Goal: Check status: Check status

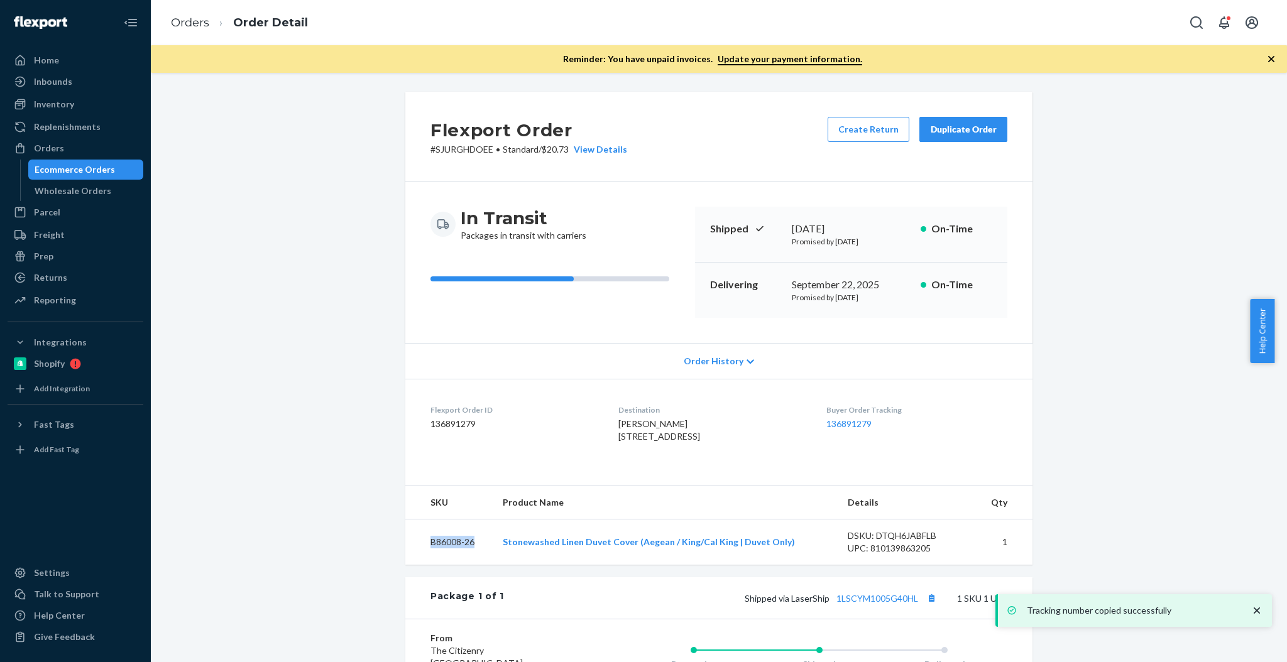
click at [84, 172] on div "Ecommerce Orders" at bounding box center [75, 169] width 80 height 13
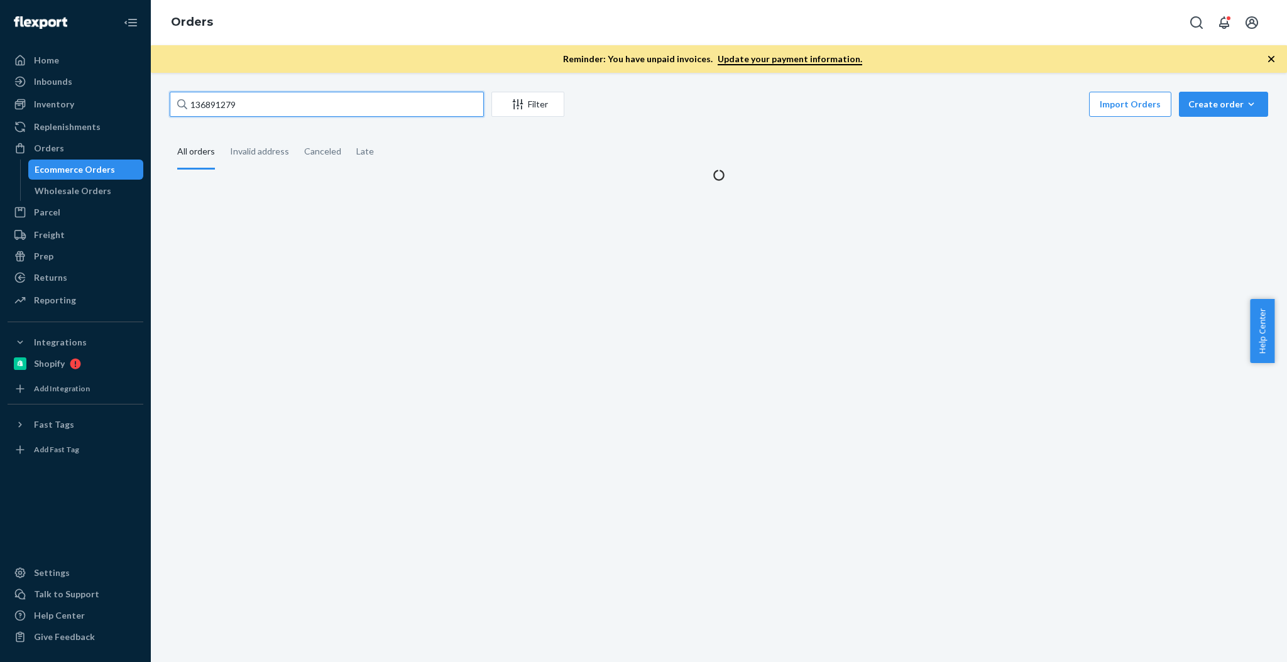
click at [366, 113] on input "136891279" at bounding box center [327, 104] width 314 height 25
paste input "[STREET_ADDRESS][PERSON_NAME]"
click at [366, 113] on input "136891279" at bounding box center [327, 104] width 314 height 25
type input "[STREET_ADDRESS][PERSON_NAME]"
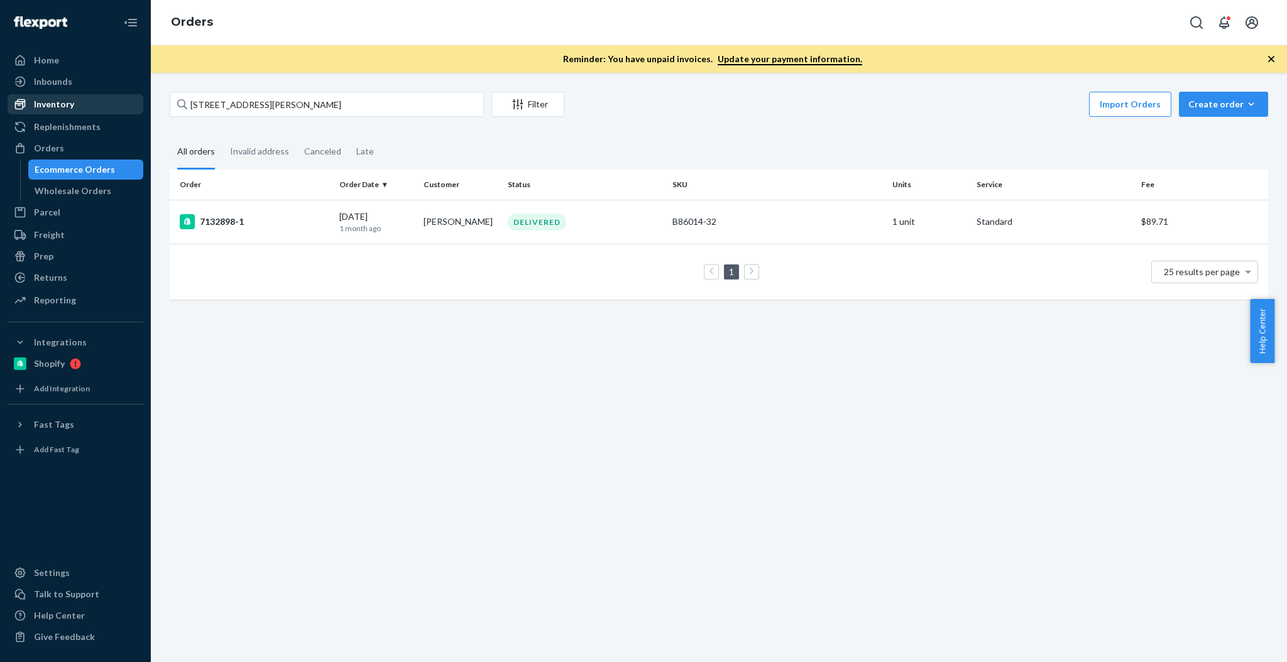
click at [45, 108] on div "Inventory" at bounding box center [54, 104] width 40 height 13
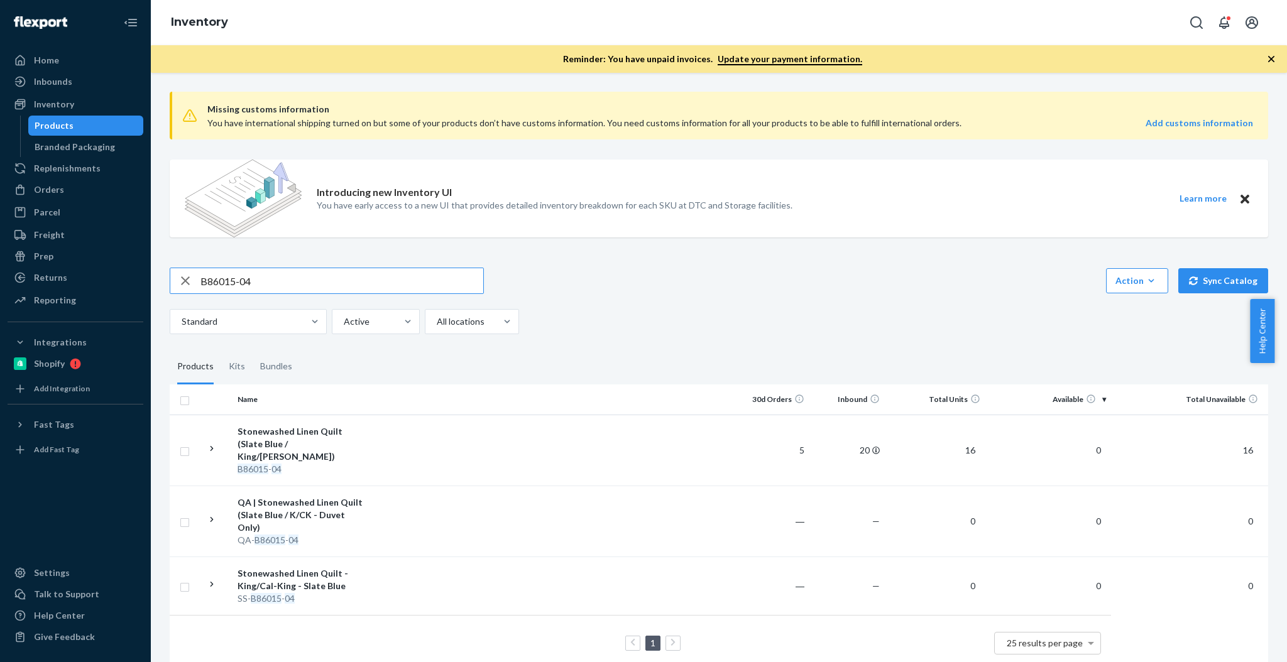
click at [367, 281] on input "B86015-04" at bounding box center [341, 280] width 283 height 25
paste input "4-05"
type input "B86014-05"
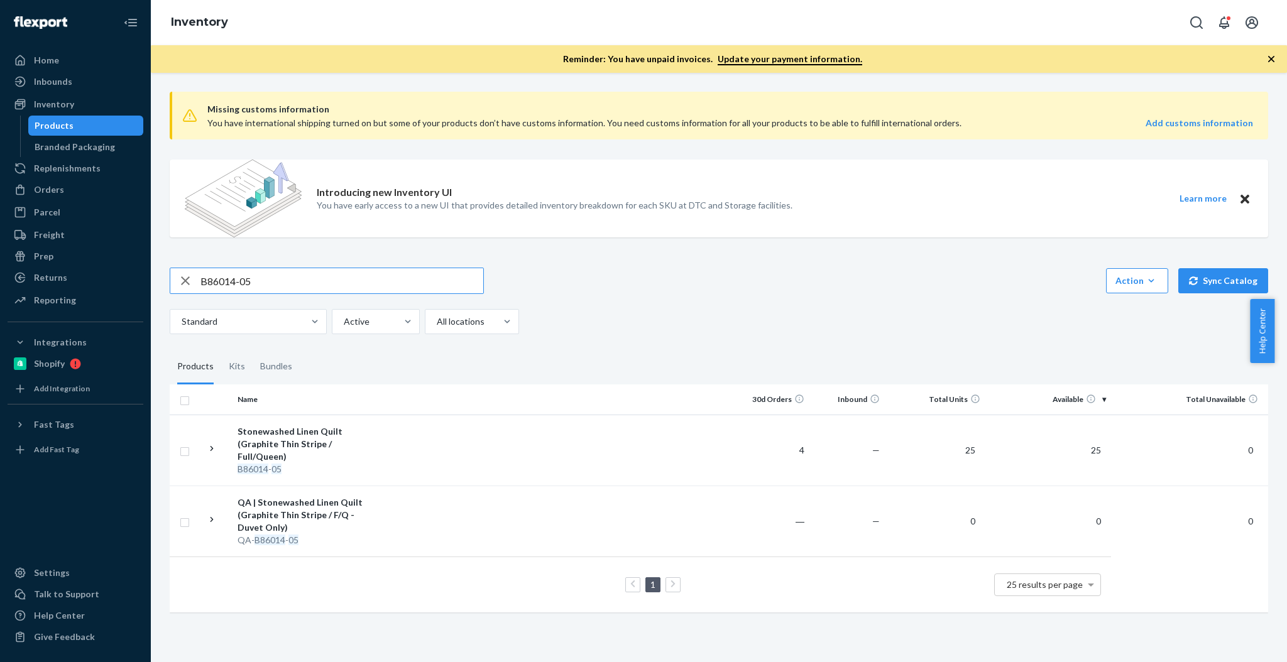
click at [250, 272] on input "B86014-05" at bounding box center [341, 280] width 283 height 25
drag, startPoint x: 105, startPoint y: 216, endPoint x: 101, endPoint y: 191, distance: 24.8
click at [105, 216] on div "Parcel" at bounding box center [75, 213] width 133 height 18
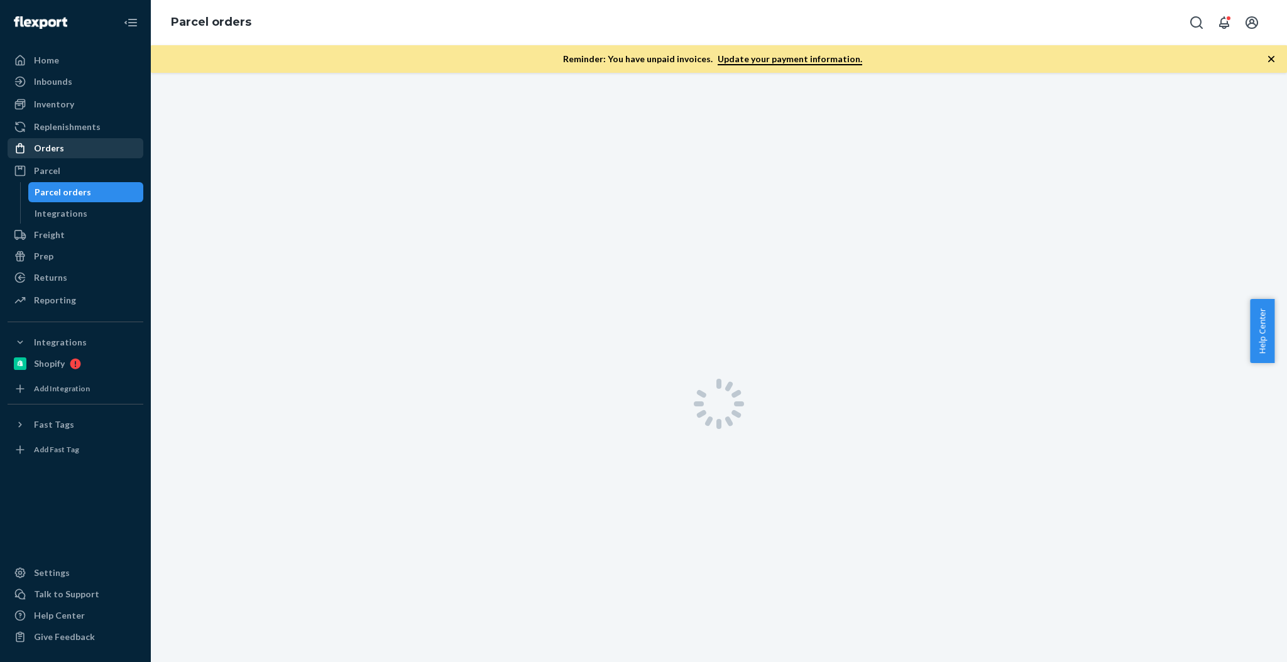
click at [101, 190] on div "Parcel Parcel orders Integrations" at bounding box center [76, 192] width 136 height 63
click at [104, 149] on div "Orders" at bounding box center [75, 149] width 133 height 18
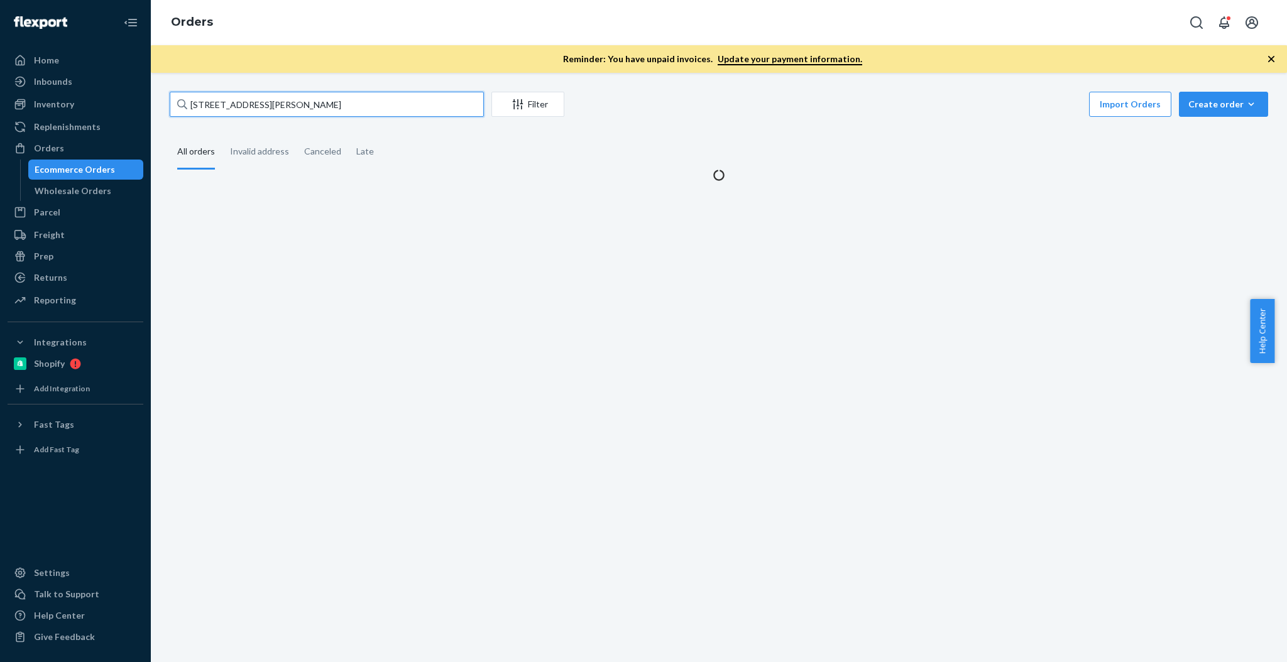
click at [267, 110] on input "[STREET_ADDRESS][PERSON_NAME]" at bounding box center [327, 104] width 314 height 25
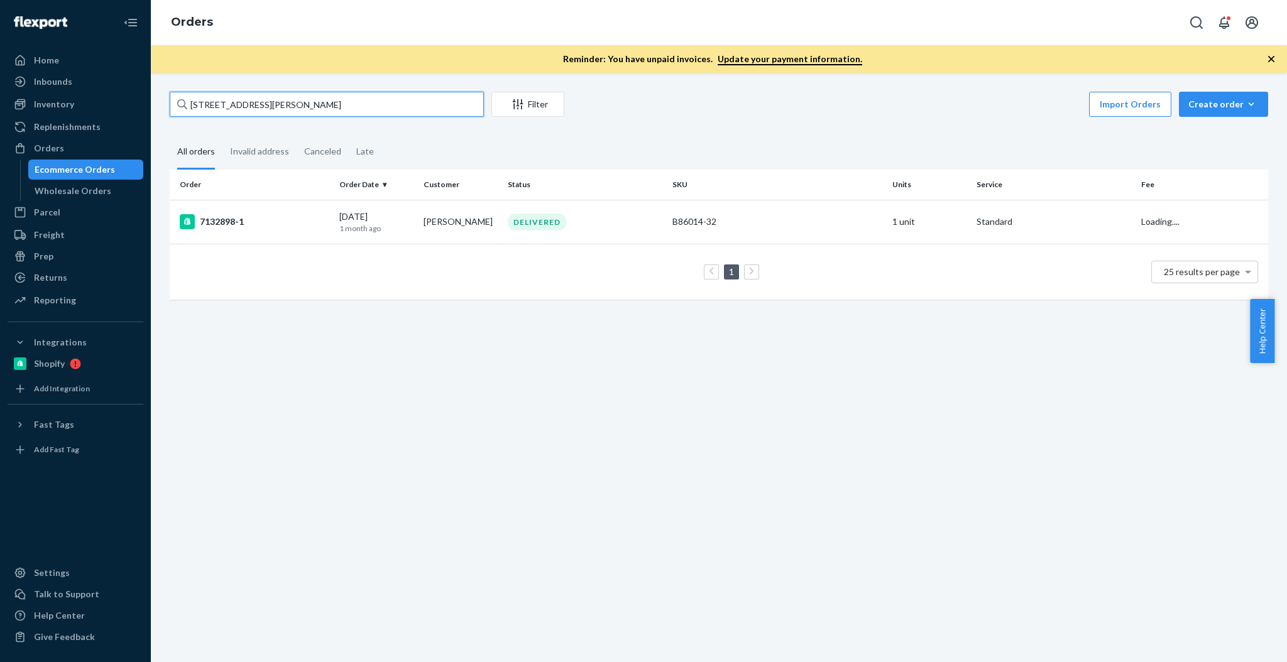
click at [267, 110] on input "[STREET_ADDRESS][PERSON_NAME]" at bounding box center [327, 104] width 314 height 25
paste input "[GEOGRAPHIC_DATA]"
type input "[GEOGRAPHIC_DATA]"
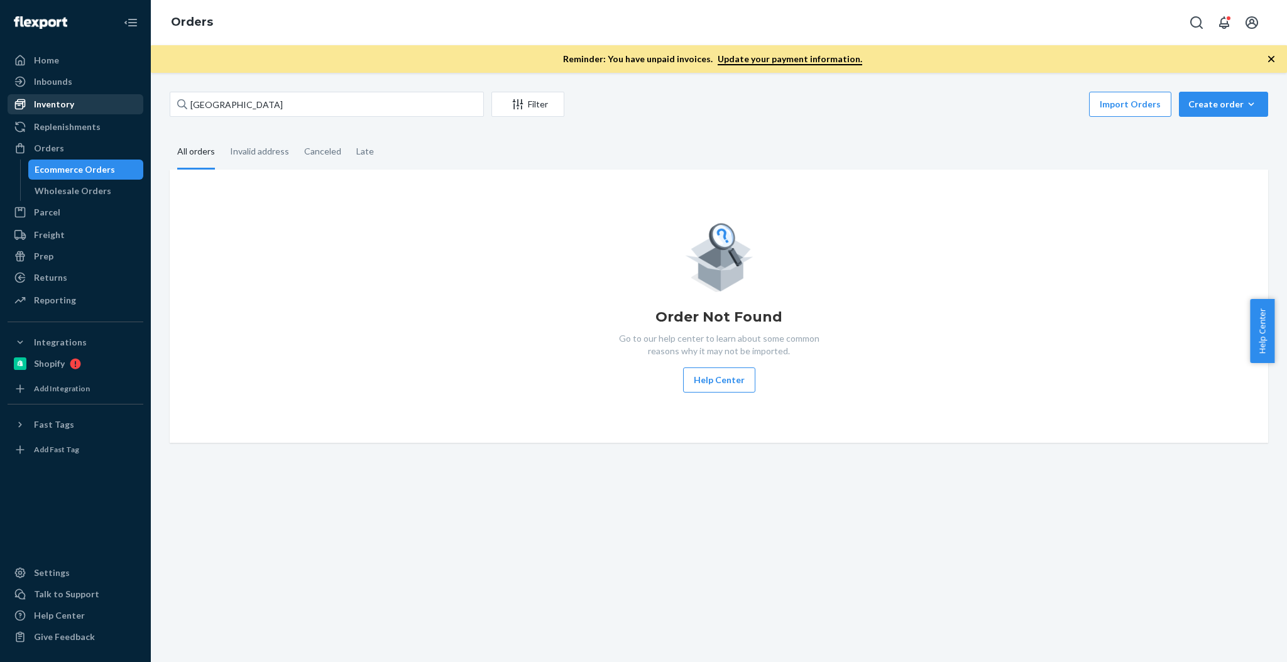
click at [70, 109] on div "Inventory" at bounding box center [54, 104] width 40 height 13
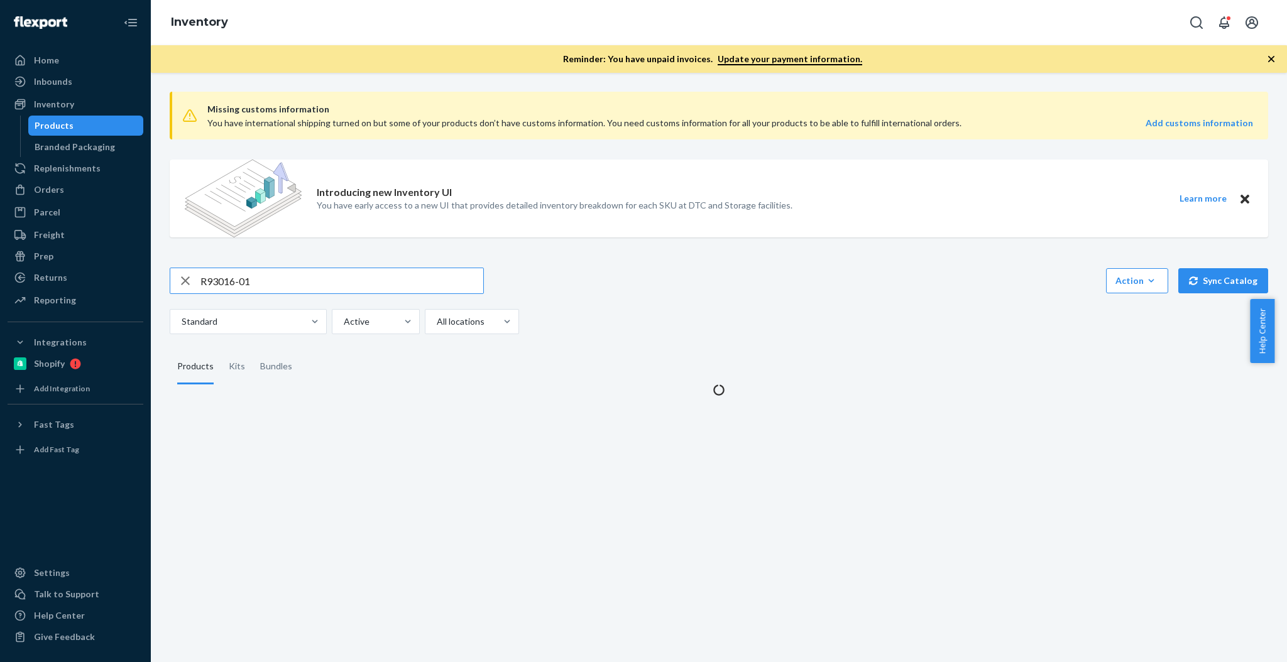
type input "R93016-01"
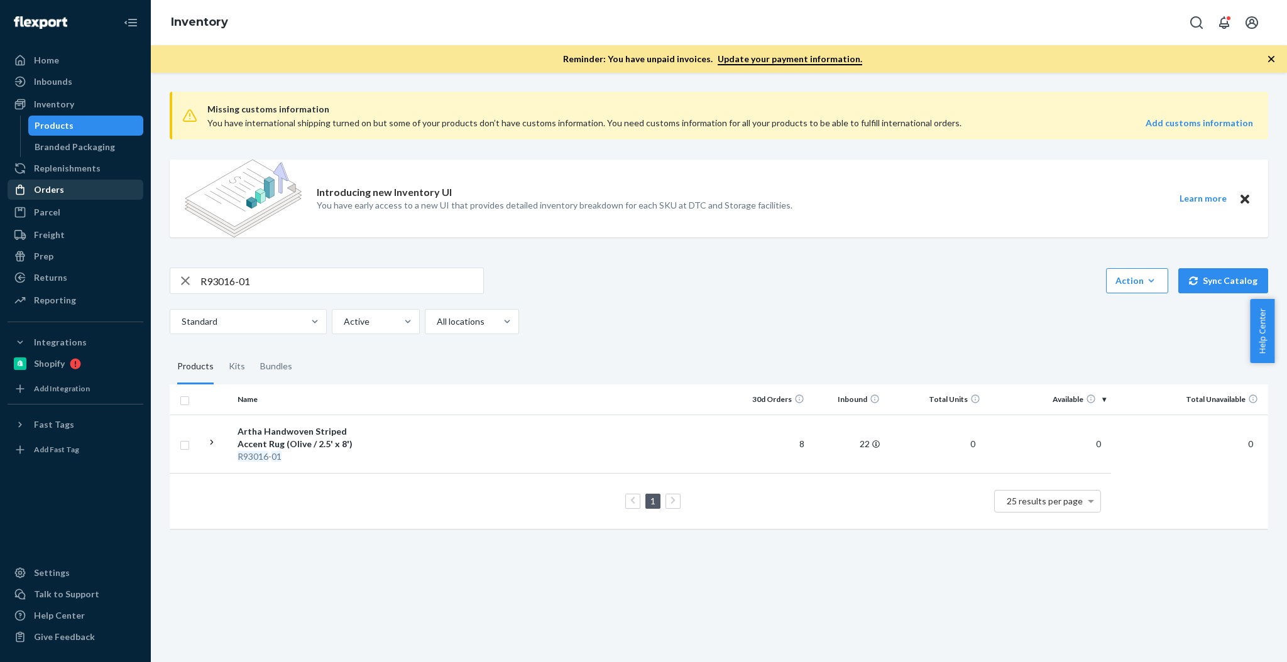
click at [67, 180] on link "Orders" at bounding box center [76, 190] width 136 height 20
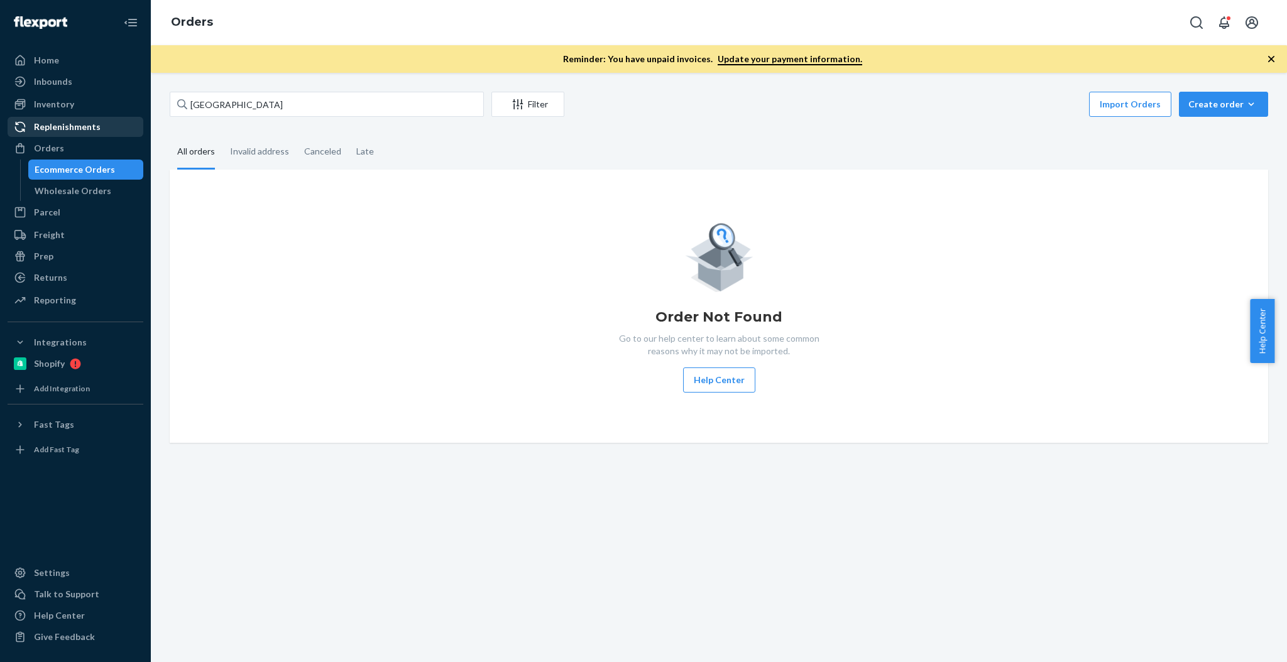
click at [55, 121] on div "Replenishments" at bounding box center [67, 127] width 67 height 13
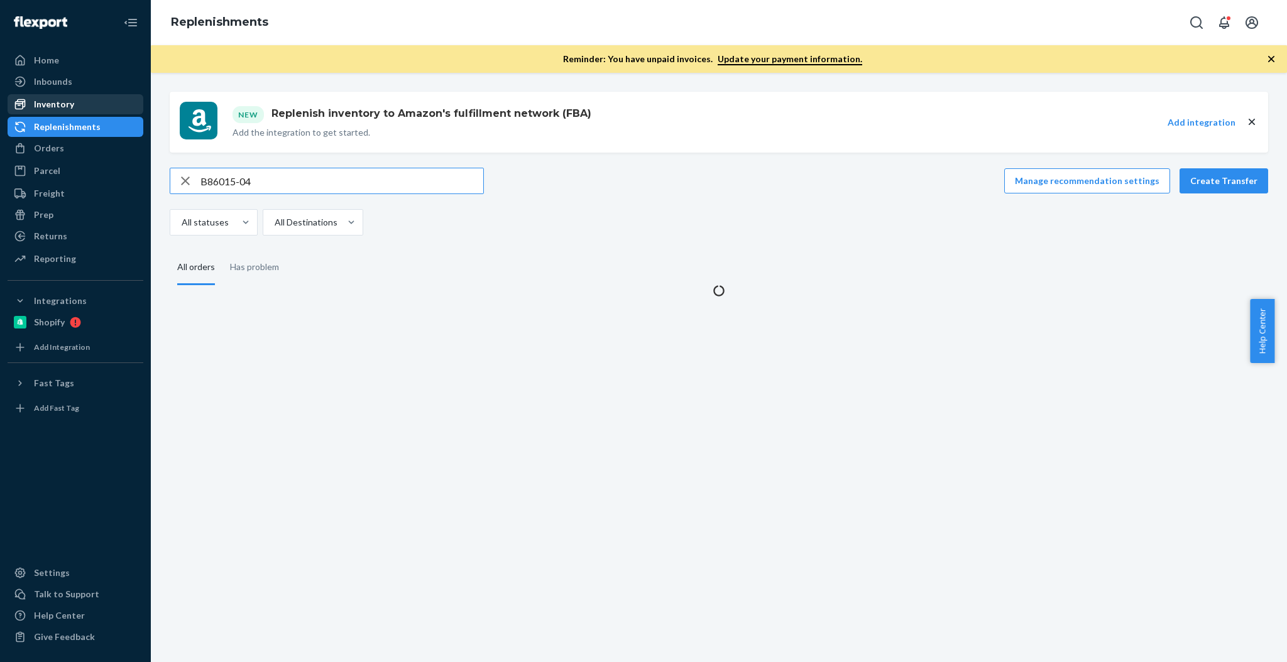
click at [55, 108] on div "Inventory" at bounding box center [54, 104] width 40 height 13
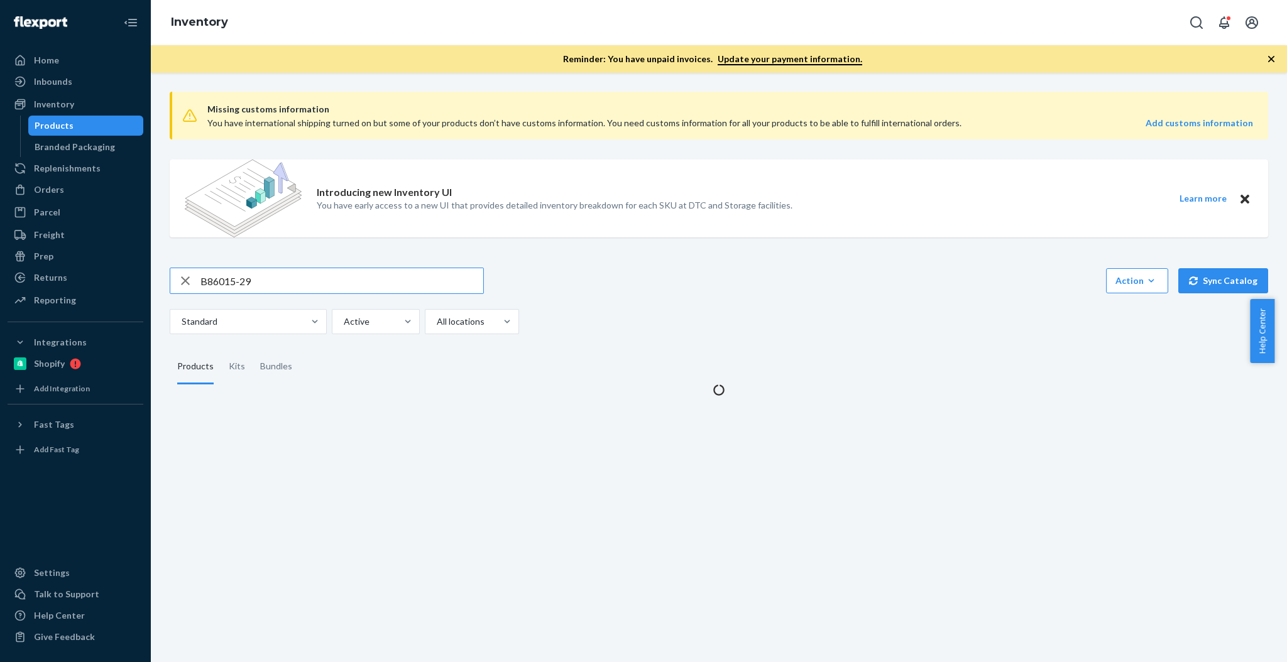
type input "B86015-29"
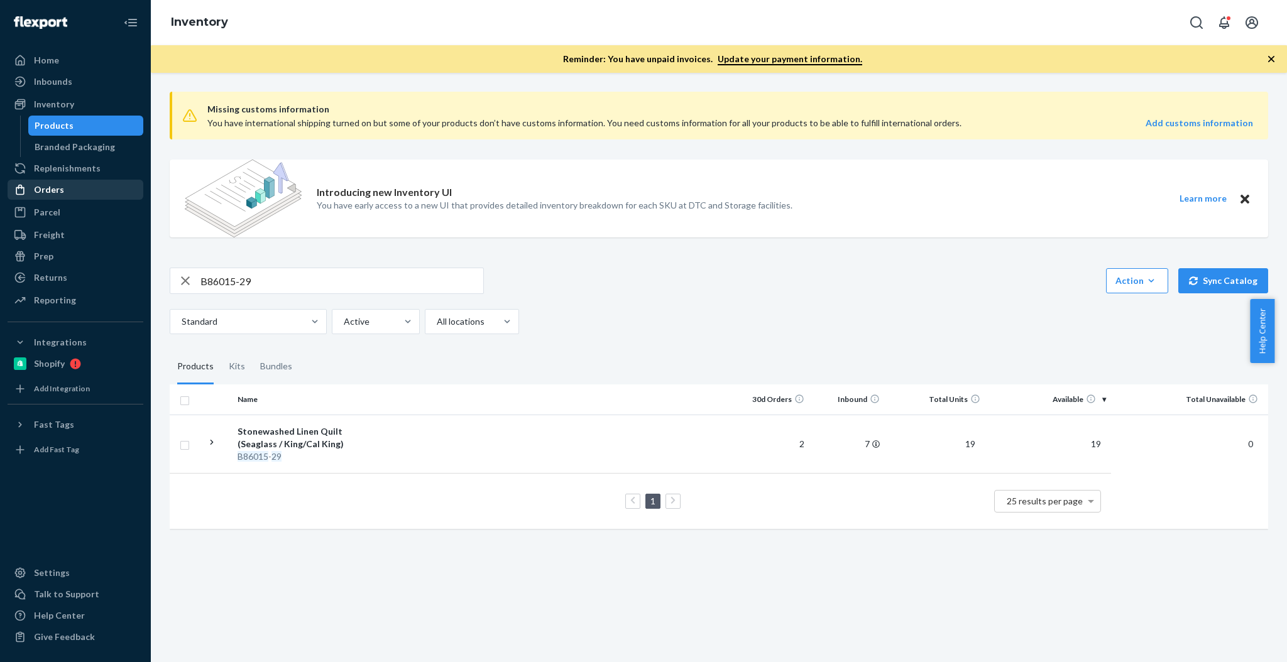
click at [58, 191] on div "Orders" at bounding box center [49, 190] width 30 height 13
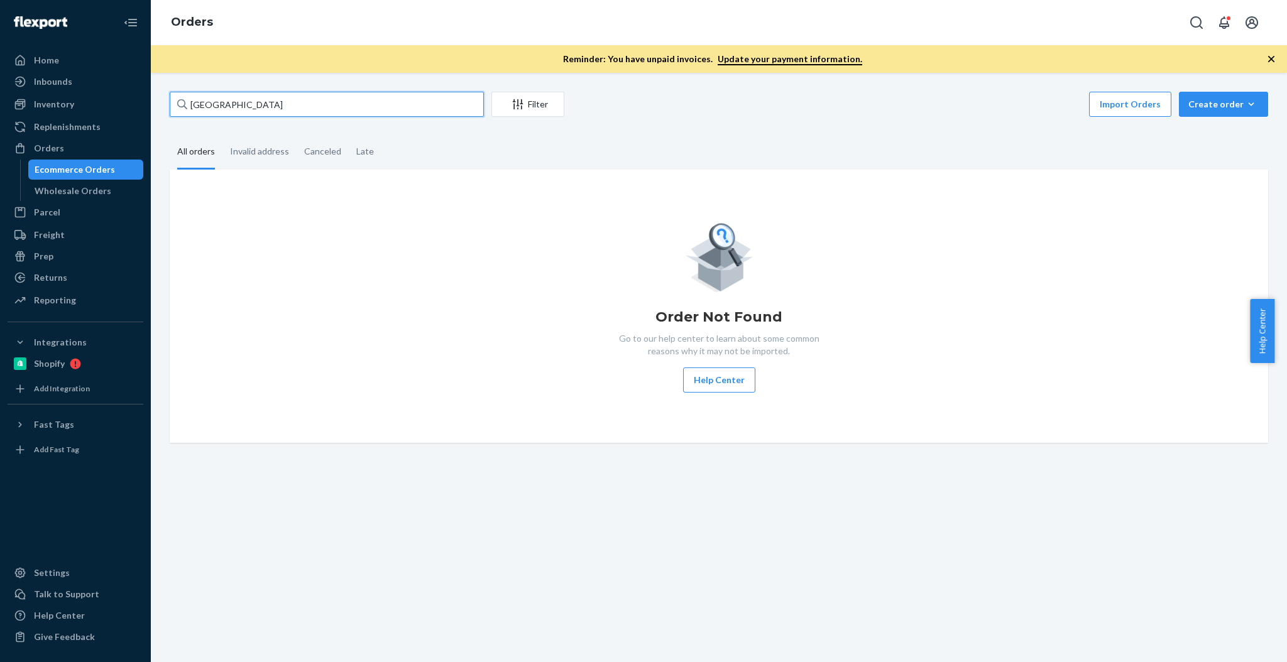
click at [323, 110] on input "[GEOGRAPHIC_DATA]" at bounding box center [327, 104] width 314 height 25
drag, startPoint x: 323, startPoint y: 110, endPoint x: 341, endPoint y: 102, distance: 19.4
click at [323, 110] on input "[GEOGRAPHIC_DATA]" at bounding box center [327, 104] width 314 height 25
paste input "[STREET_ADDRESS][PERSON_NAME]"
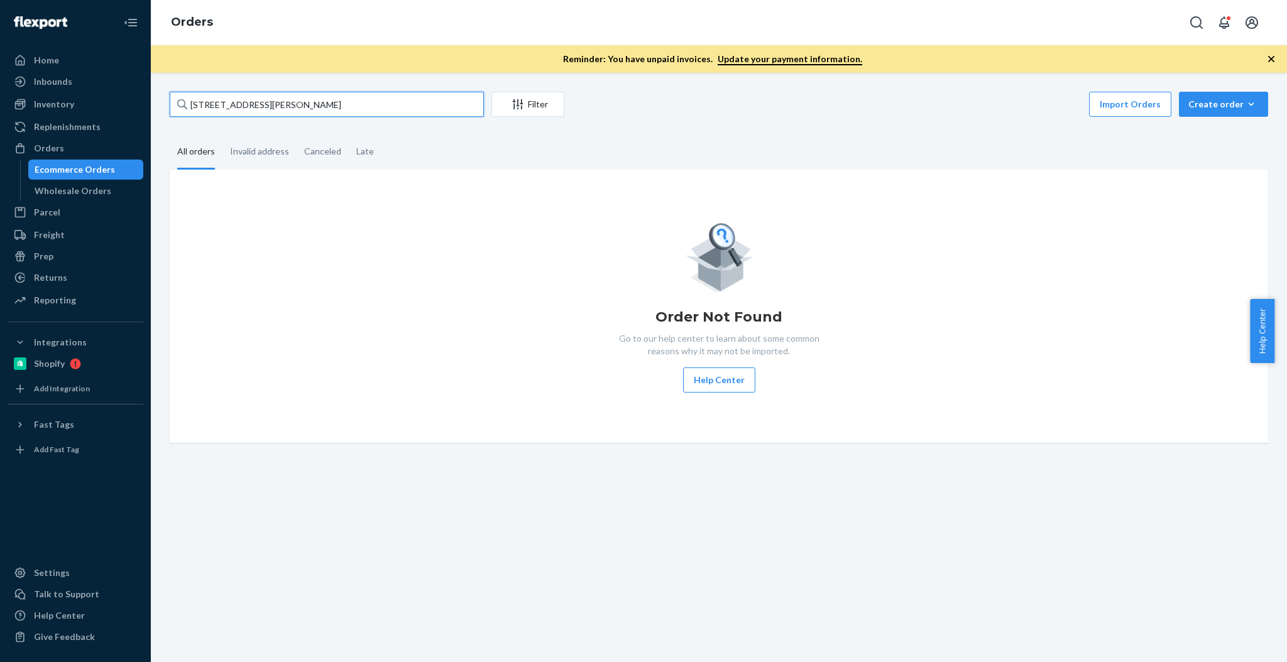
type input "[STREET_ADDRESS][PERSON_NAME]"
click at [346, 100] on input "[STREET_ADDRESS][PERSON_NAME]" at bounding box center [327, 104] width 314 height 25
drag, startPoint x: 240, startPoint y: 115, endPoint x: 232, endPoint y: 116, distance: 8.2
click at [240, 115] on input "[STREET_ADDRESS][PERSON_NAME]" at bounding box center [327, 104] width 314 height 25
click at [87, 110] on div "Inventory" at bounding box center [75, 105] width 133 height 18
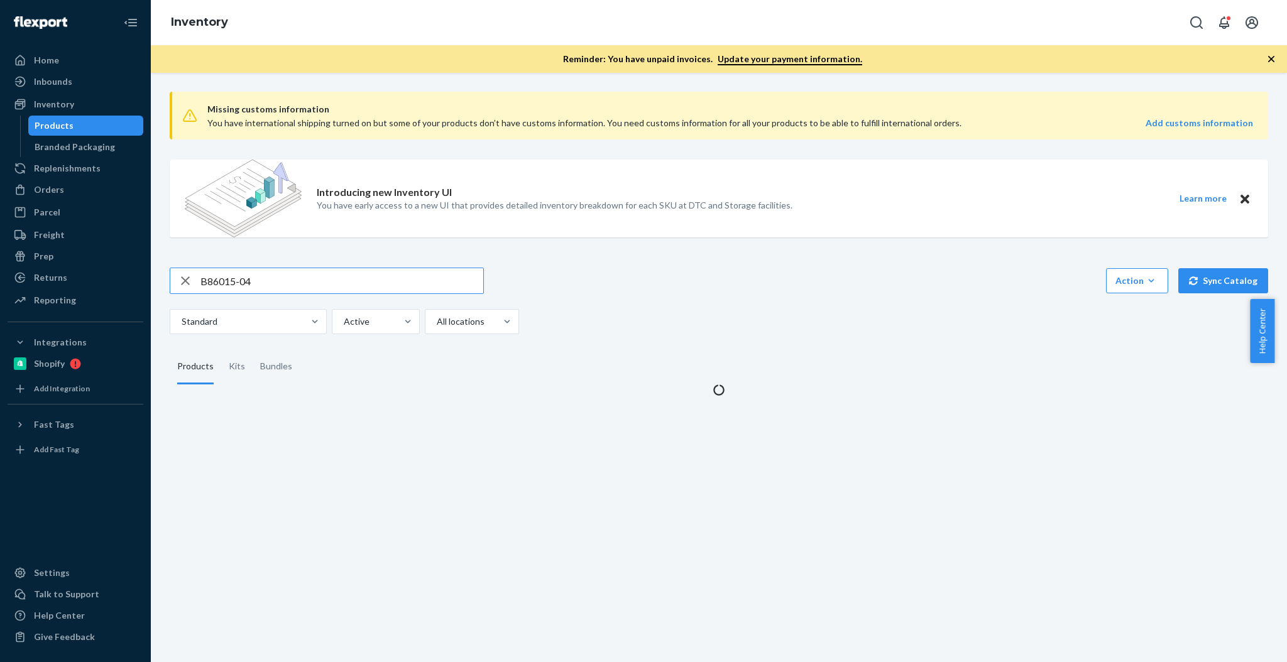
type input "B86015-04"
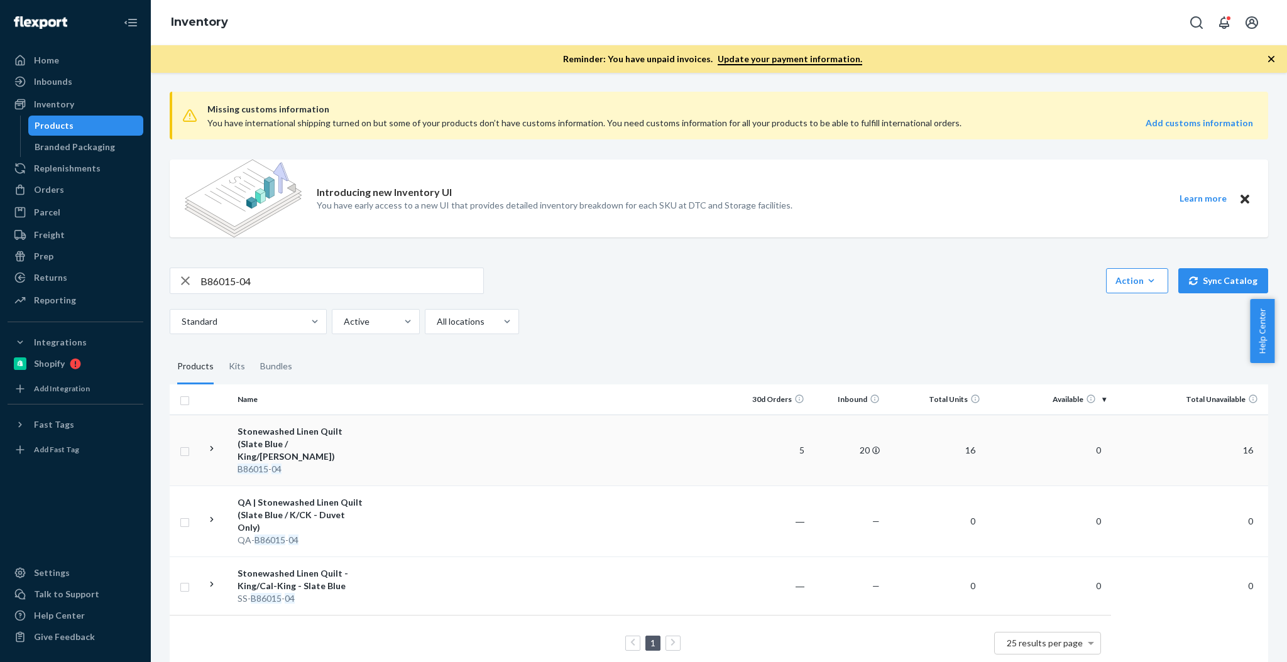
click at [525, 429] on td at bounding box center [554, 450] width 360 height 71
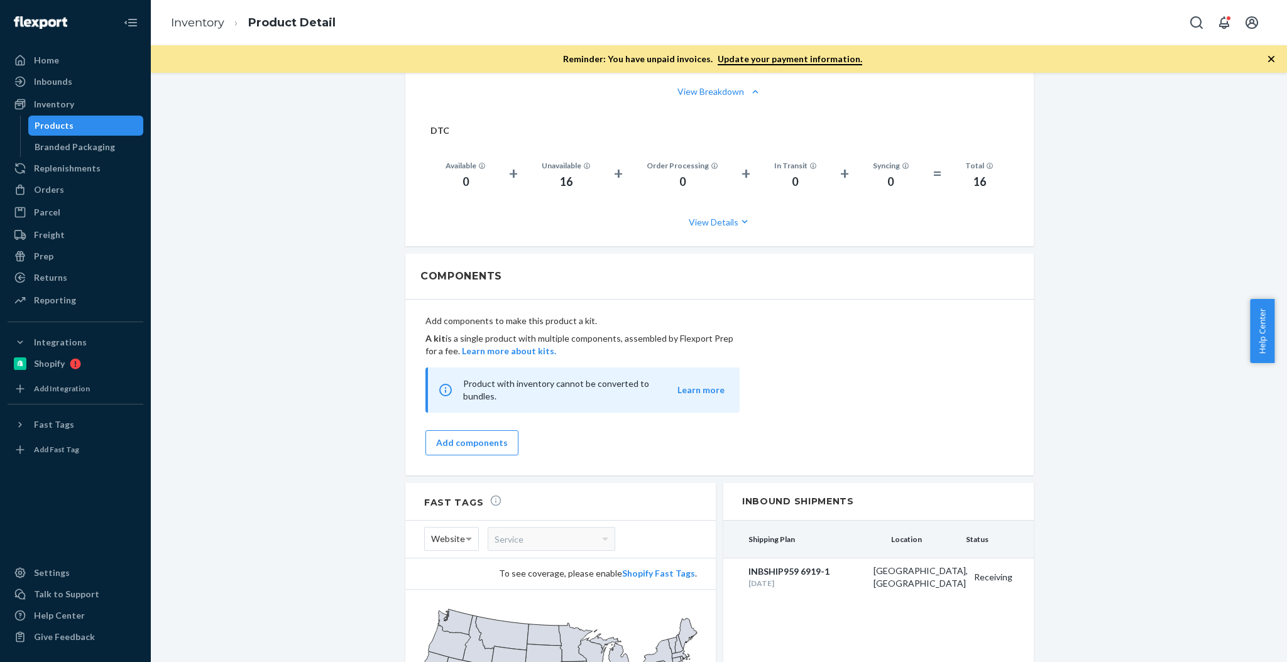
scroll to position [1006, 0]
click at [74, 132] on div "Products" at bounding box center [86, 126] width 113 height 18
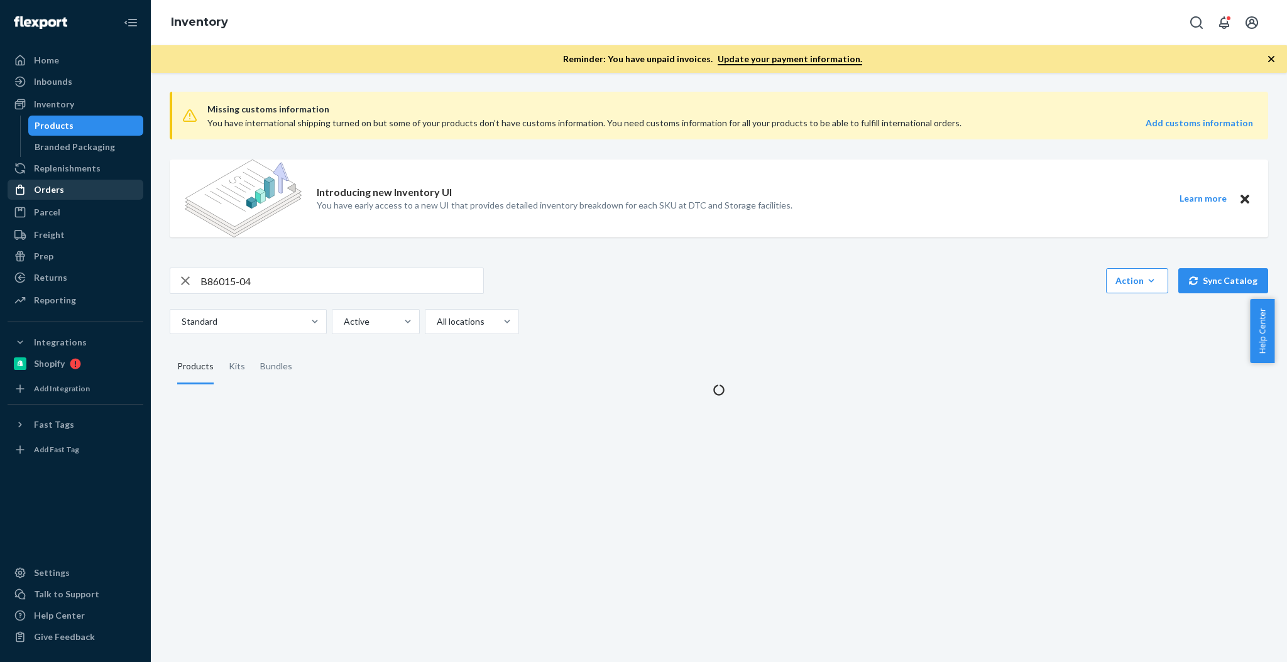
click at [41, 196] on div "Orders" at bounding box center [75, 190] width 133 height 18
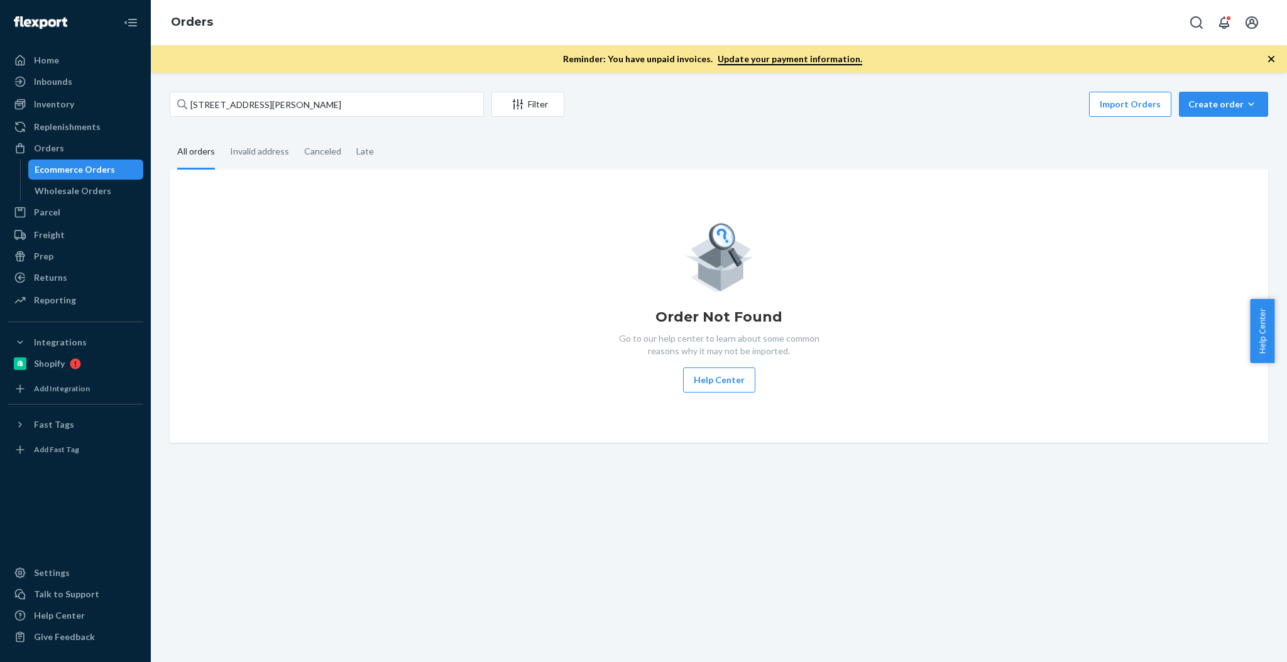
drag, startPoint x: 294, startPoint y: 124, endPoint x: 296, endPoint y: 118, distance: 6.6
click at [294, 124] on div "[STREET_ADDRESS][PERSON_NAME] Filter Import Orders Create order Ecommerce order…" at bounding box center [718, 267] width 1117 height 351
click at [299, 103] on input "[STREET_ADDRESS][PERSON_NAME]" at bounding box center [327, 104] width 314 height 25
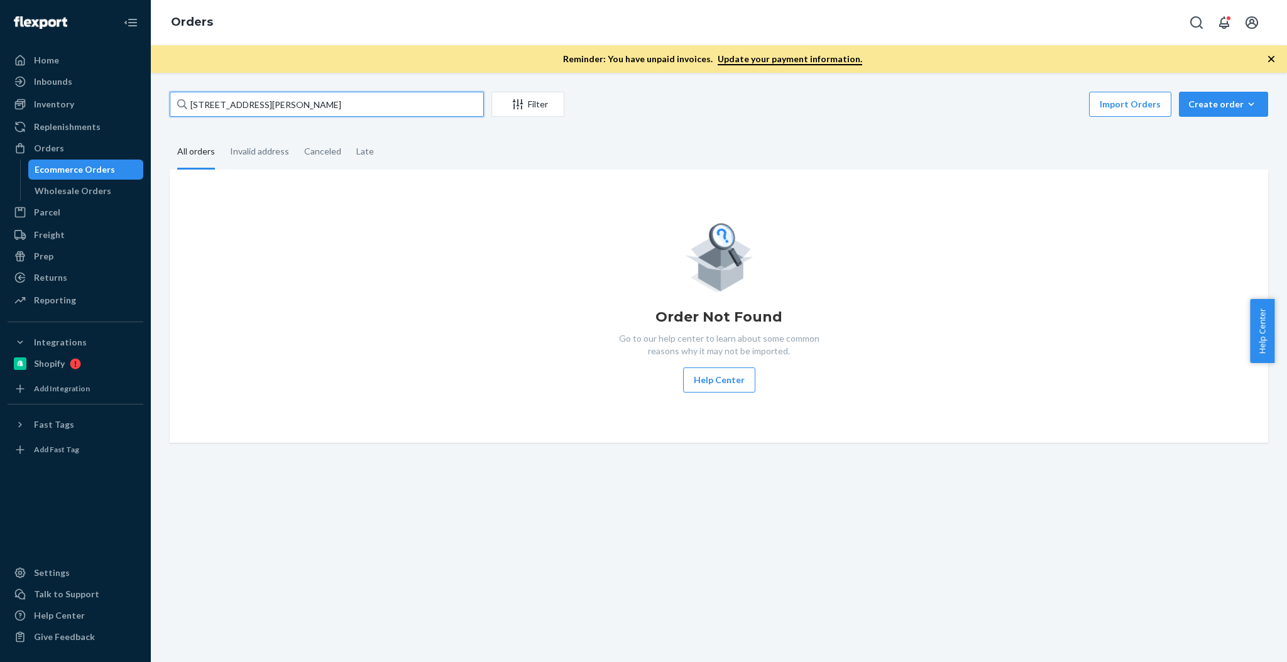
paste input "[STREET_ADDRESS]"
click at [362, 90] on div "[STREET_ADDRESS] Filter Import Orders Create order Ecommerce order Removal orde…" at bounding box center [719, 368] width 1136 height 590
click at [362, 92] on input "[STREET_ADDRESS]" at bounding box center [327, 104] width 314 height 25
click at [359, 103] on input "[STREET_ADDRESS]" at bounding box center [327, 104] width 314 height 25
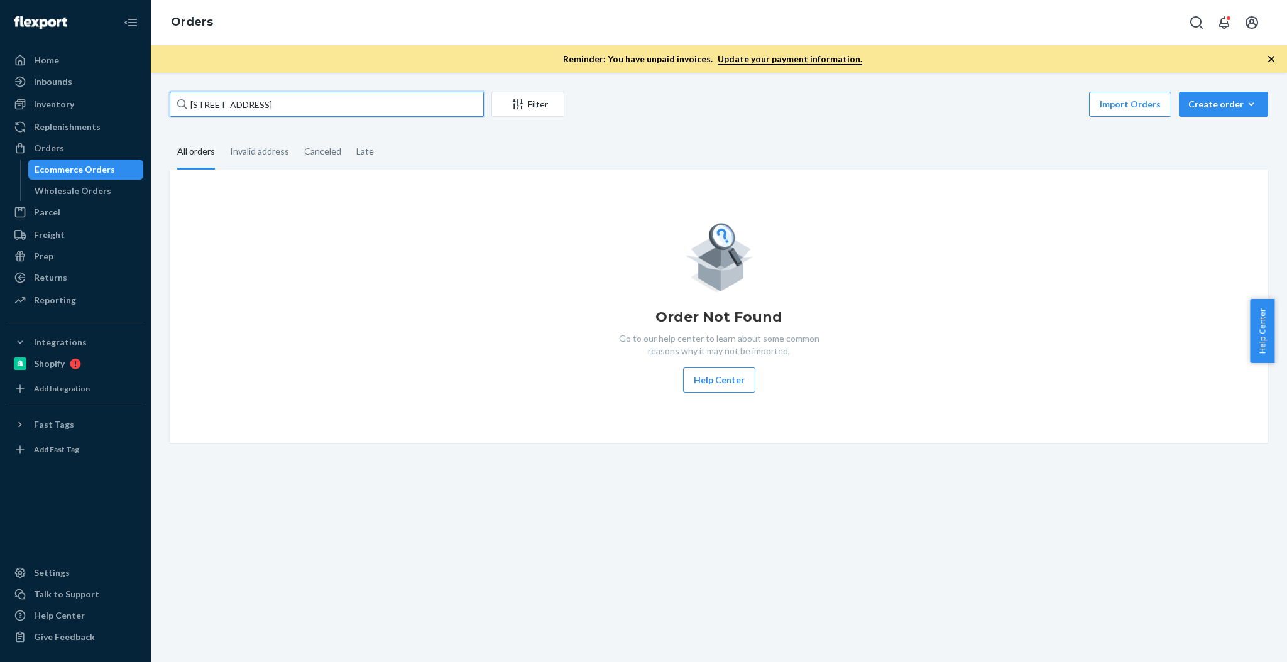
click at [359, 103] on input "[STREET_ADDRESS]" at bounding box center [327, 104] width 314 height 25
paste input "[PERSON_NAME]"
type input "[PERSON_NAME]"
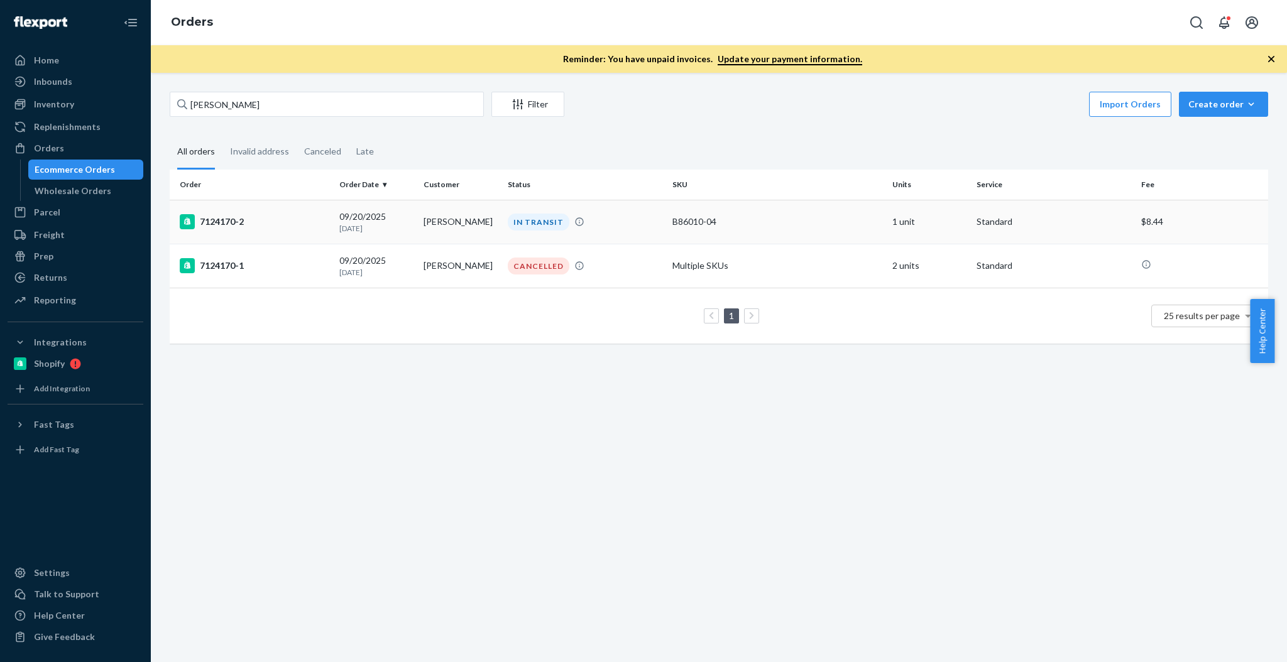
click at [238, 212] on td "7124170-2" at bounding box center [252, 222] width 165 height 44
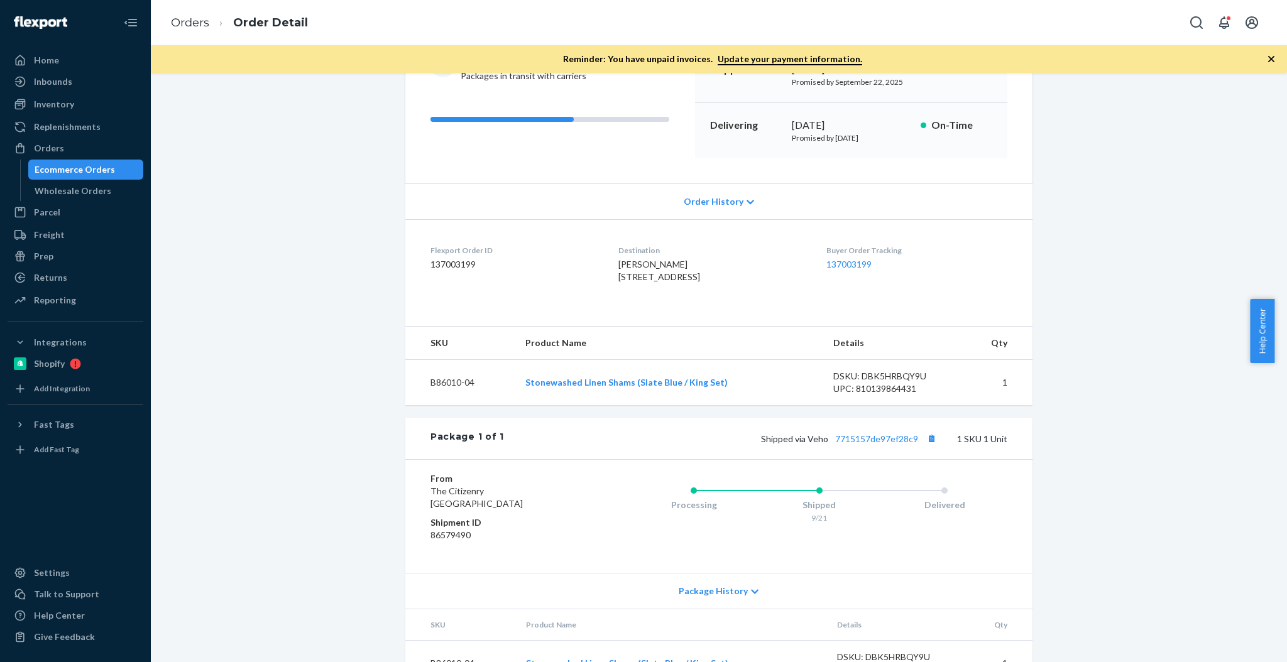
scroll to position [167, 0]
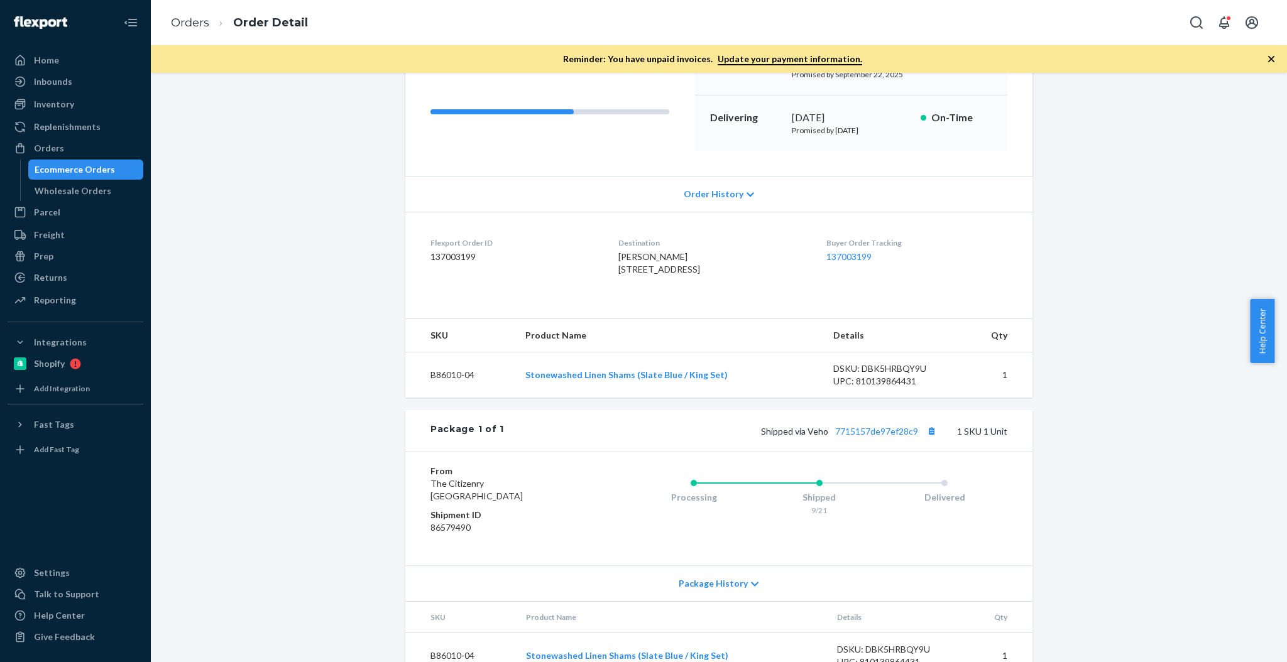
click at [899, 452] on div "Package 1 of 1 Shipped via Veho 7715157de97ef28c9 1 SKU 1 Unit" at bounding box center [718, 430] width 627 height 41
click at [899, 437] on link "7715157de97ef28c9" at bounding box center [876, 431] width 83 height 11
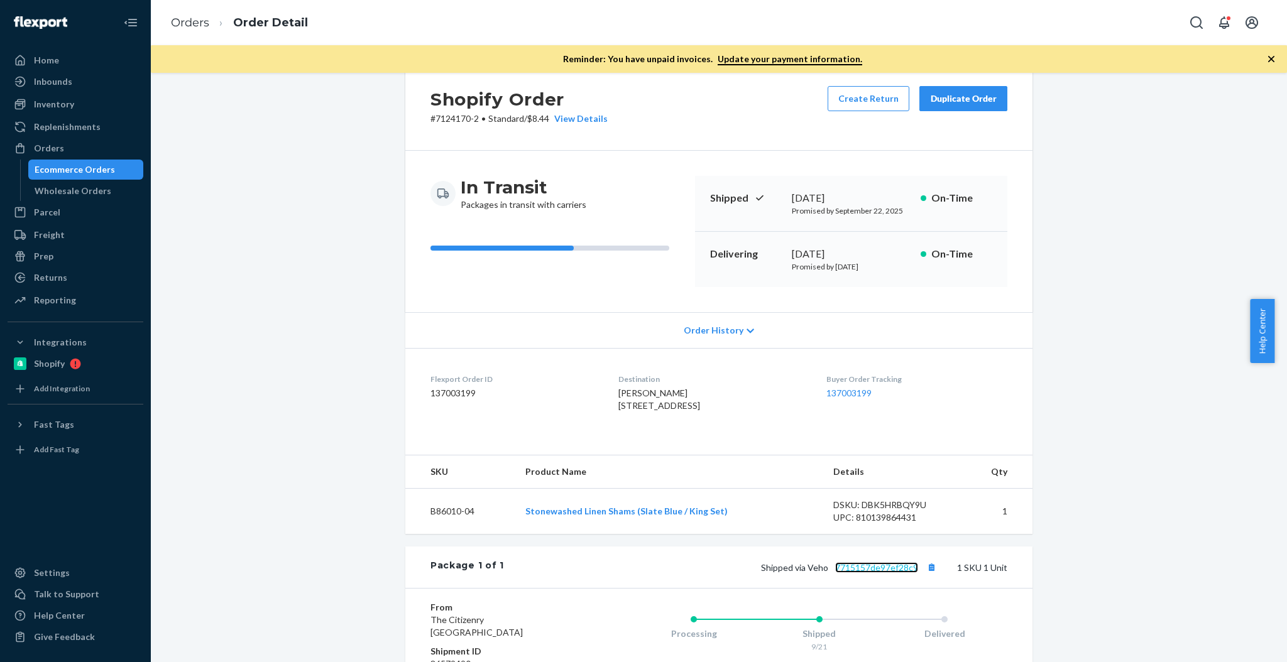
scroll to position [0, 0]
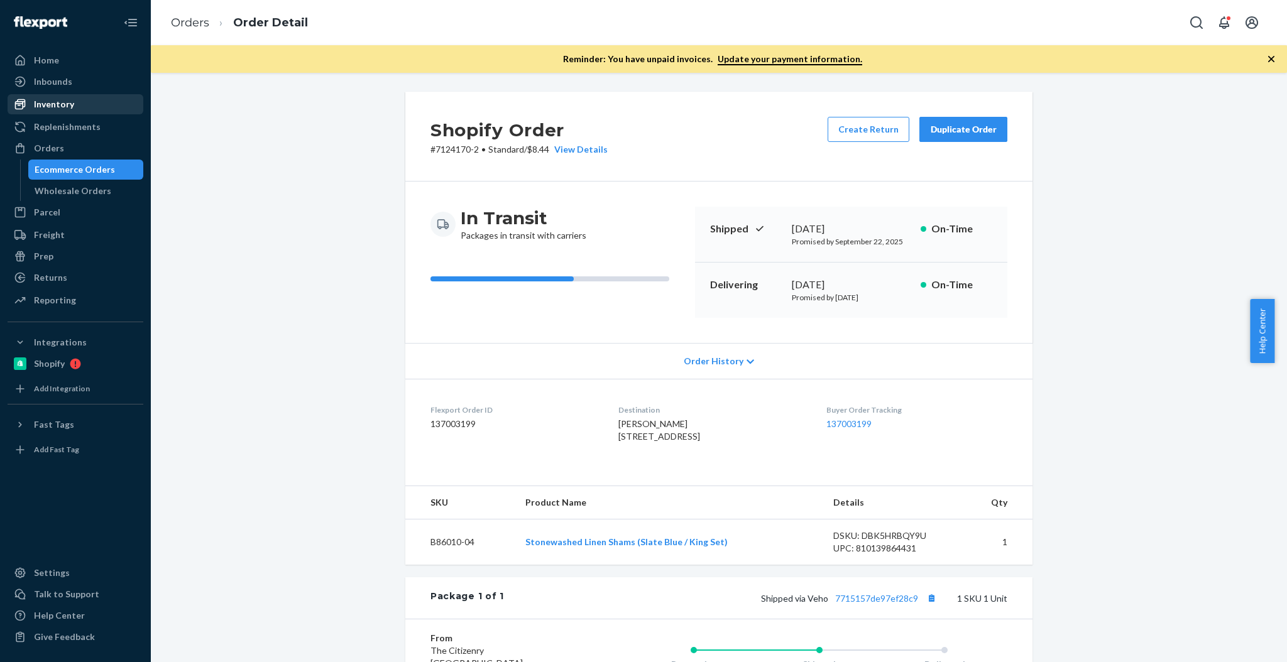
click at [97, 101] on div "Inventory" at bounding box center [75, 105] width 133 height 18
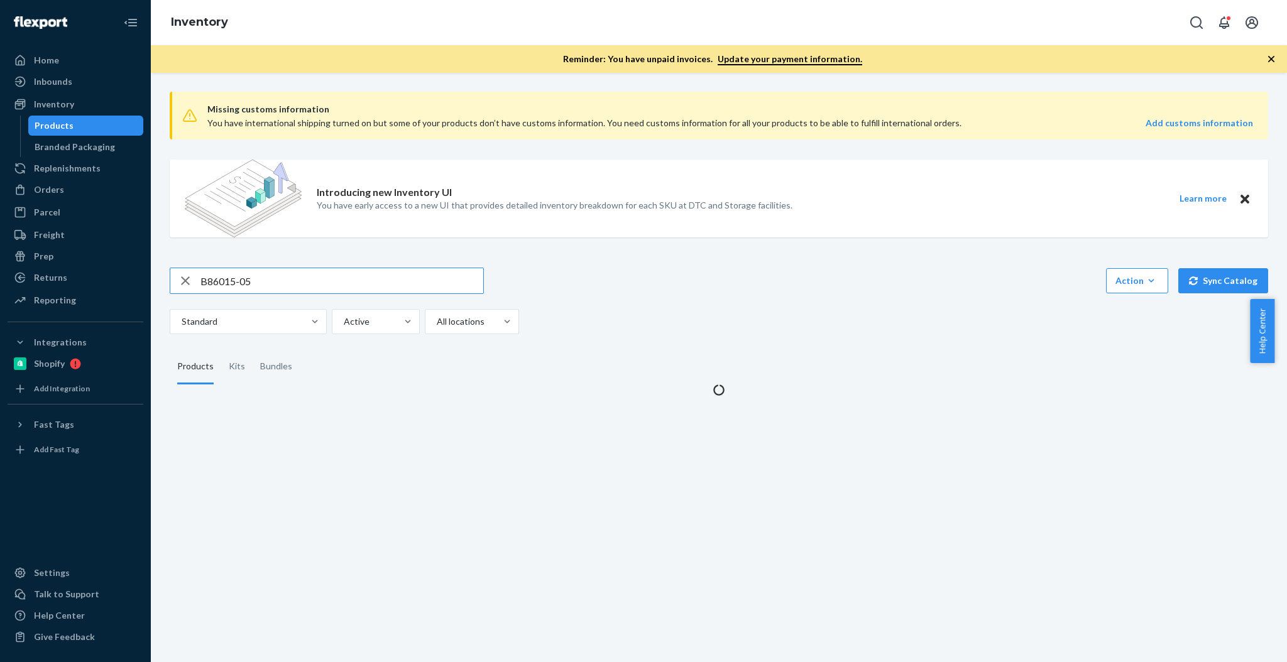
type input "B86015-05"
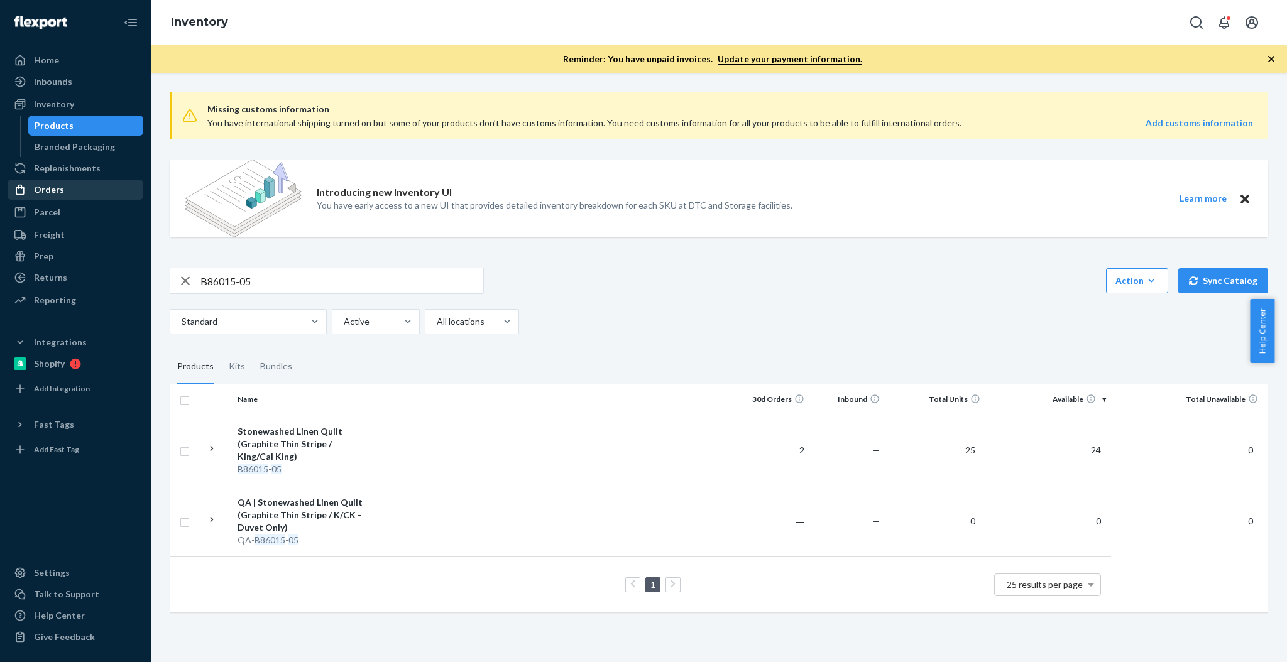
click at [59, 185] on div "Orders" at bounding box center [49, 190] width 30 height 13
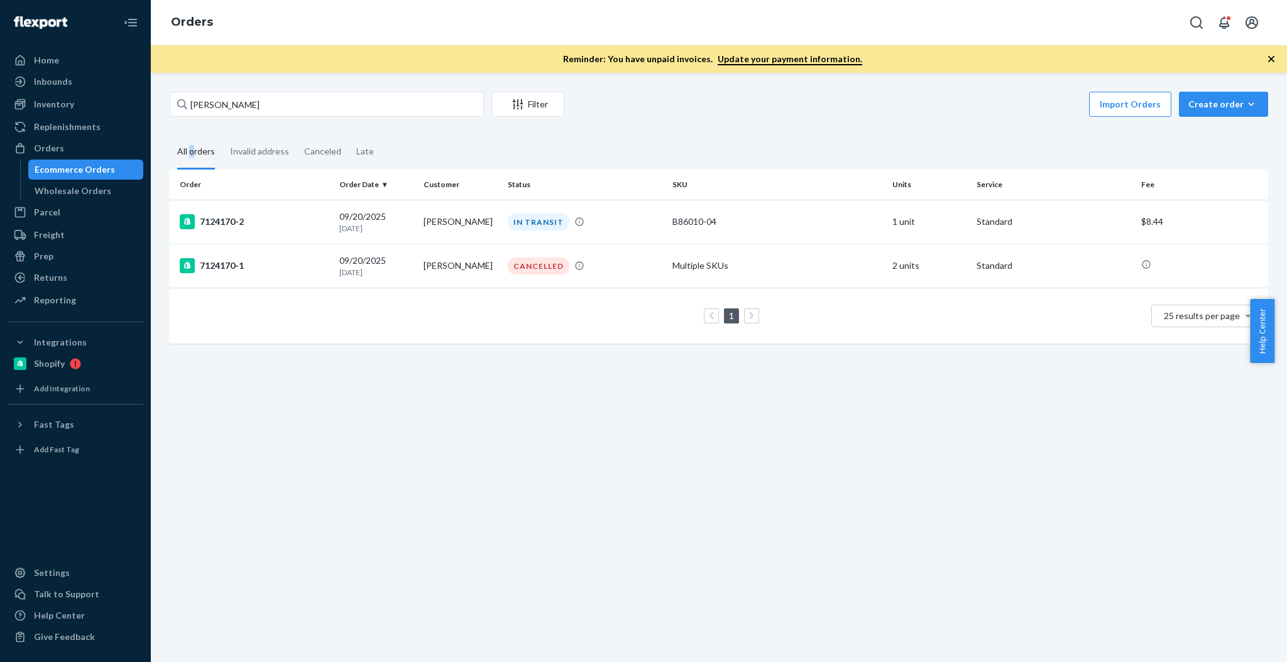
drag, startPoint x: 189, startPoint y: 128, endPoint x: 213, endPoint y: 105, distance: 33.3
click at [192, 124] on div "[PERSON_NAME] Filter Import Orders Create order Ecommerce order Removal order A…" at bounding box center [718, 224] width 1117 height 265
click at [213, 105] on input "[PERSON_NAME]" at bounding box center [327, 104] width 314 height 25
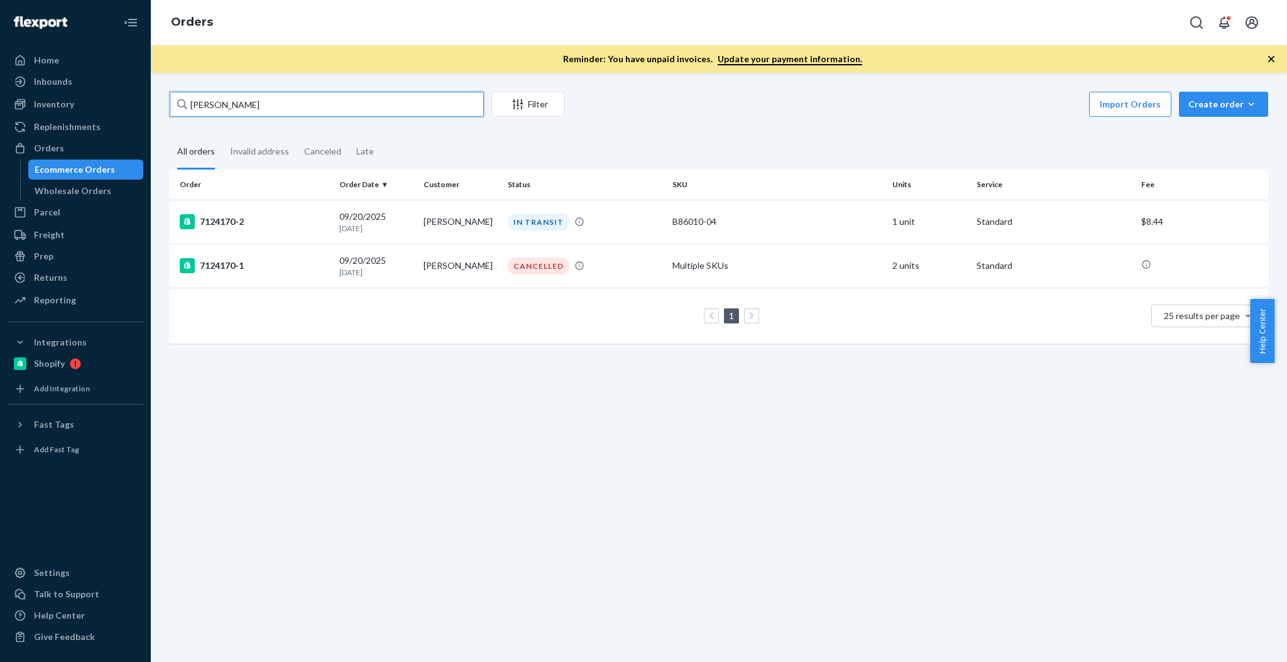
paste input "[STREET_ADDRESS]"
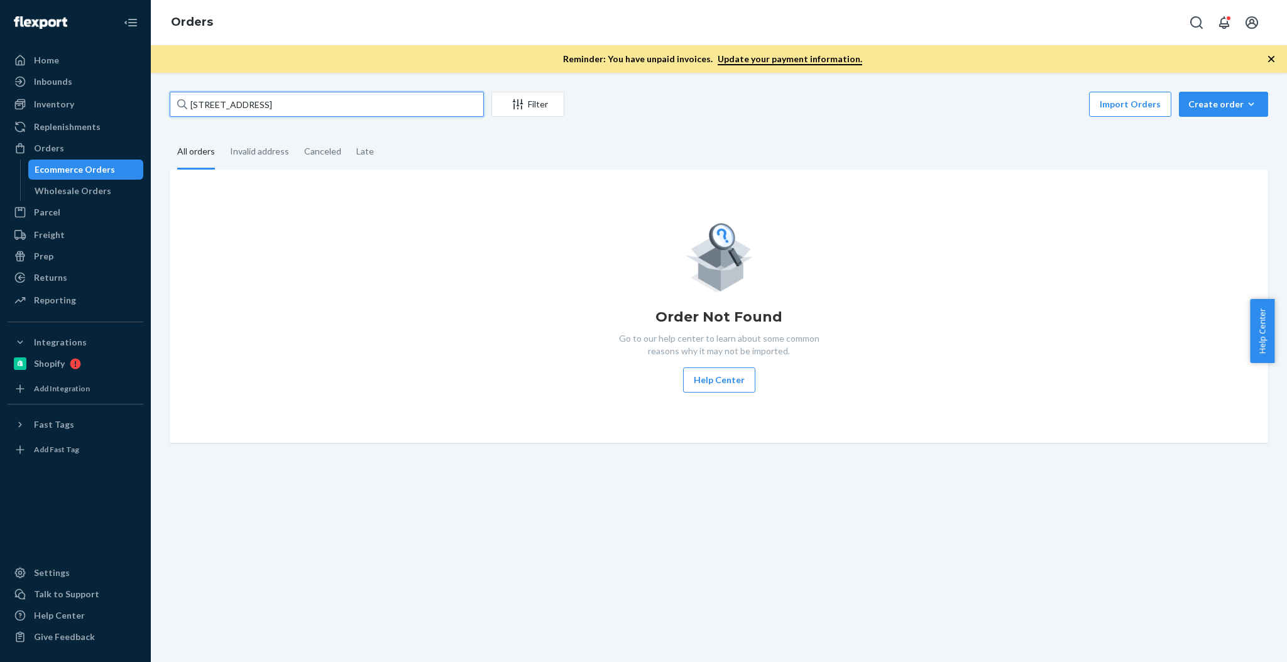
click at [307, 104] on input "[STREET_ADDRESS]" at bounding box center [327, 104] width 314 height 25
paste input "[PERSON_NAME]"
type input "[PERSON_NAME]"
